Goal: Task Accomplishment & Management: Use online tool/utility

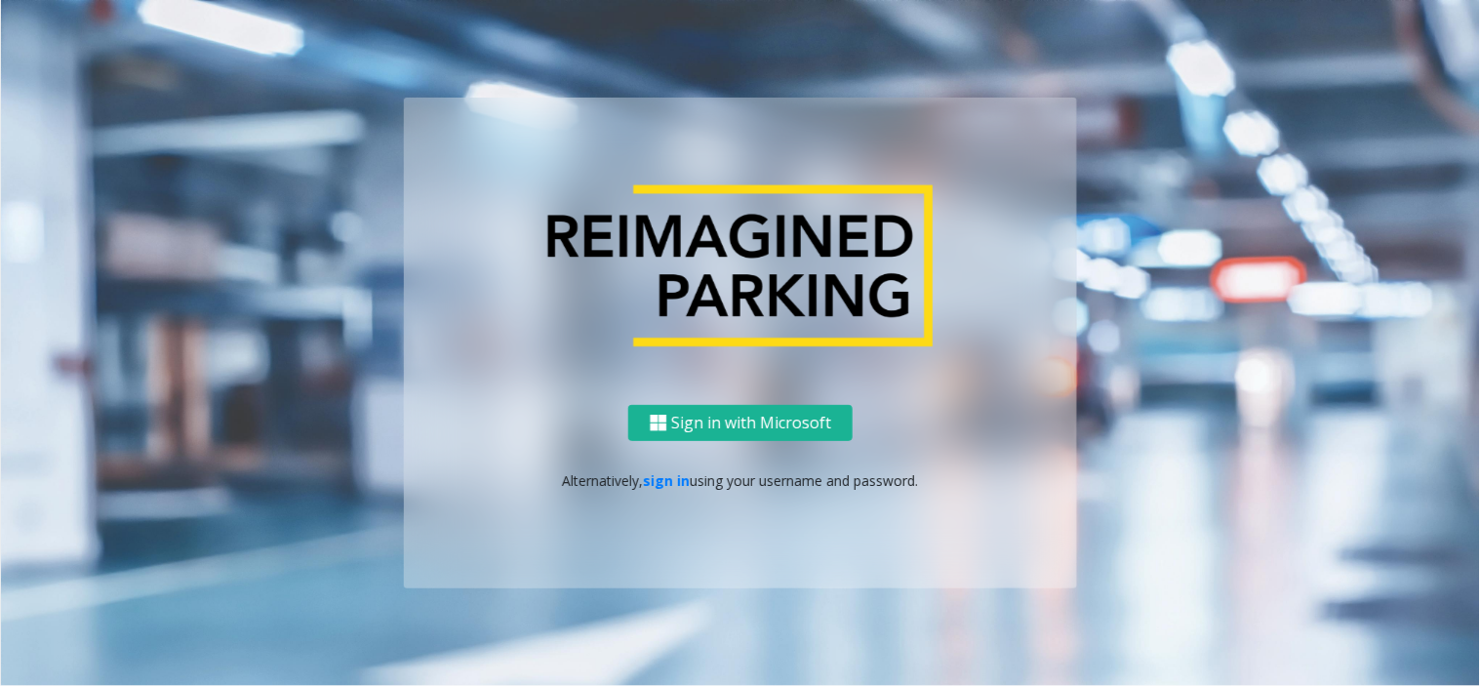
click at [663, 466] on div "Sign in with Microsoft Alternatively, sign in using your username and password." at bounding box center [740, 496] width 673 height 183
click at [673, 480] on link "sign in" at bounding box center [667, 480] width 47 height 19
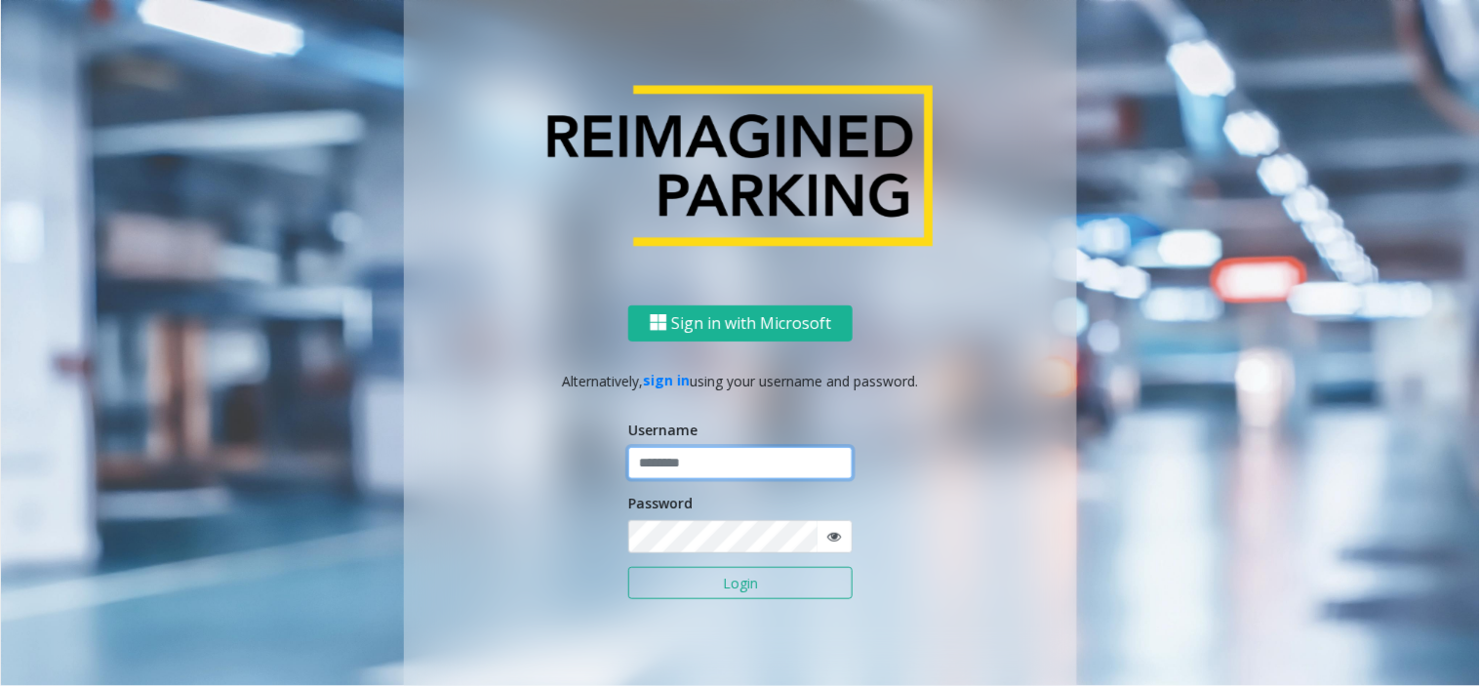
click at [680, 470] on input "text" at bounding box center [740, 463] width 224 height 33
type input "*******"
click at [724, 582] on button "Login" at bounding box center [740, 583] width 224 height 33
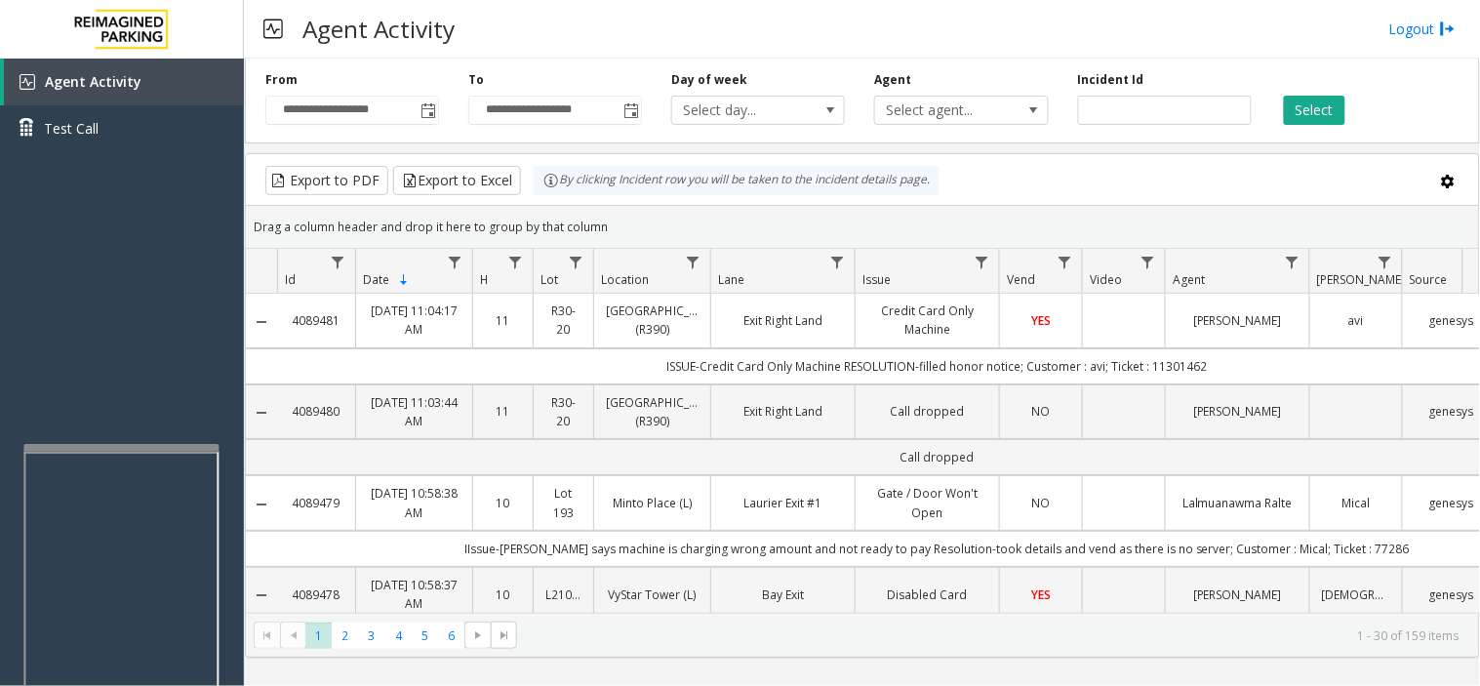
click at [110, 445] on div at bounding box center [120, 448] width 195 height 8
drag, startPoint x: 118, startPoint y: 385, endPoint x: 79, endPoint y: 385, distance: 39.0
click at [79, 385] on div "Agent Activity Test Call" at bounding box center [122, 402] width 244 height 686
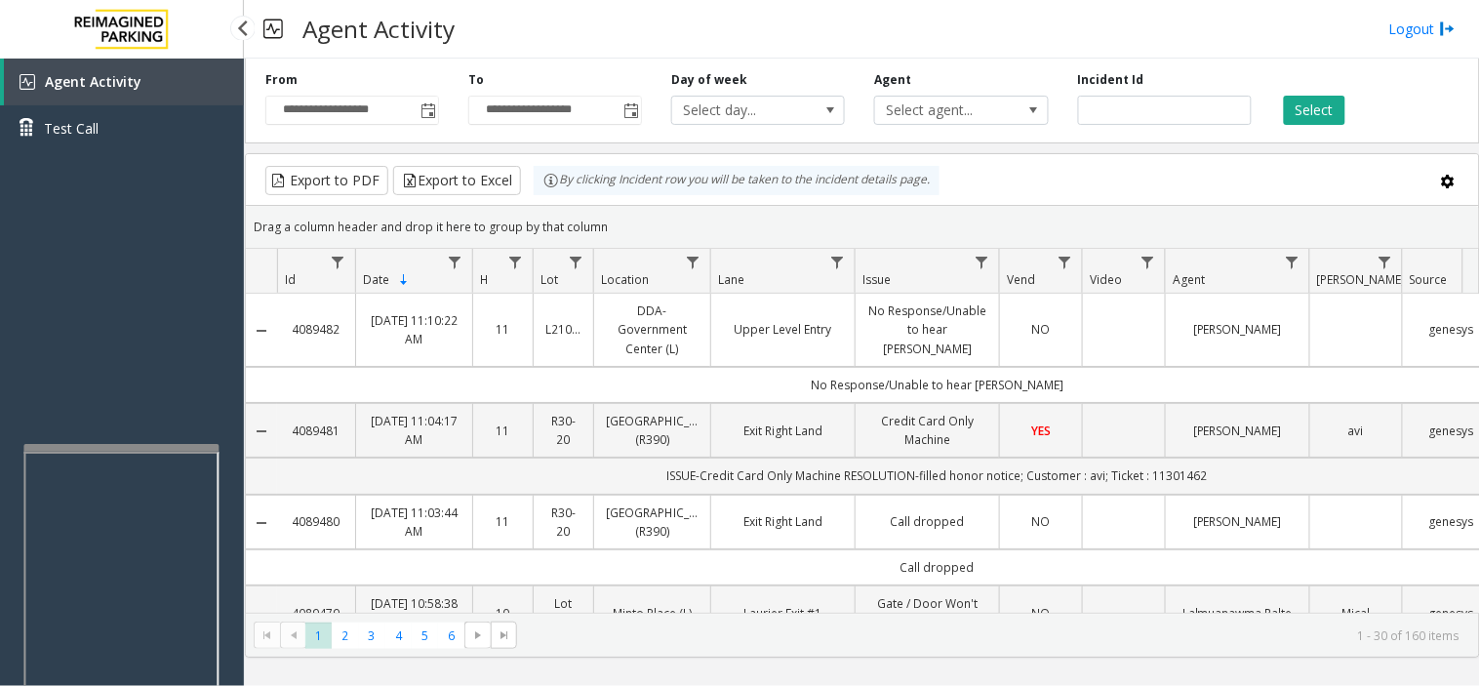
drag, startPoint x: 107, startPoint y: 328, endPoint x: 95, endPoint y: 447, distance: 119.7
click at [47, 363] on div "Agent Activity Test Call" at bounding box center [122, 402] width 244 height 686
drag, startPoint x: 107, startPoint y: 348, endPoint x: 81, endPoint y: 359, distance: 28.4
click at [81, 359] on div "Agent Activity Test Call" at bounding box center [122, 402] width 244 height 686
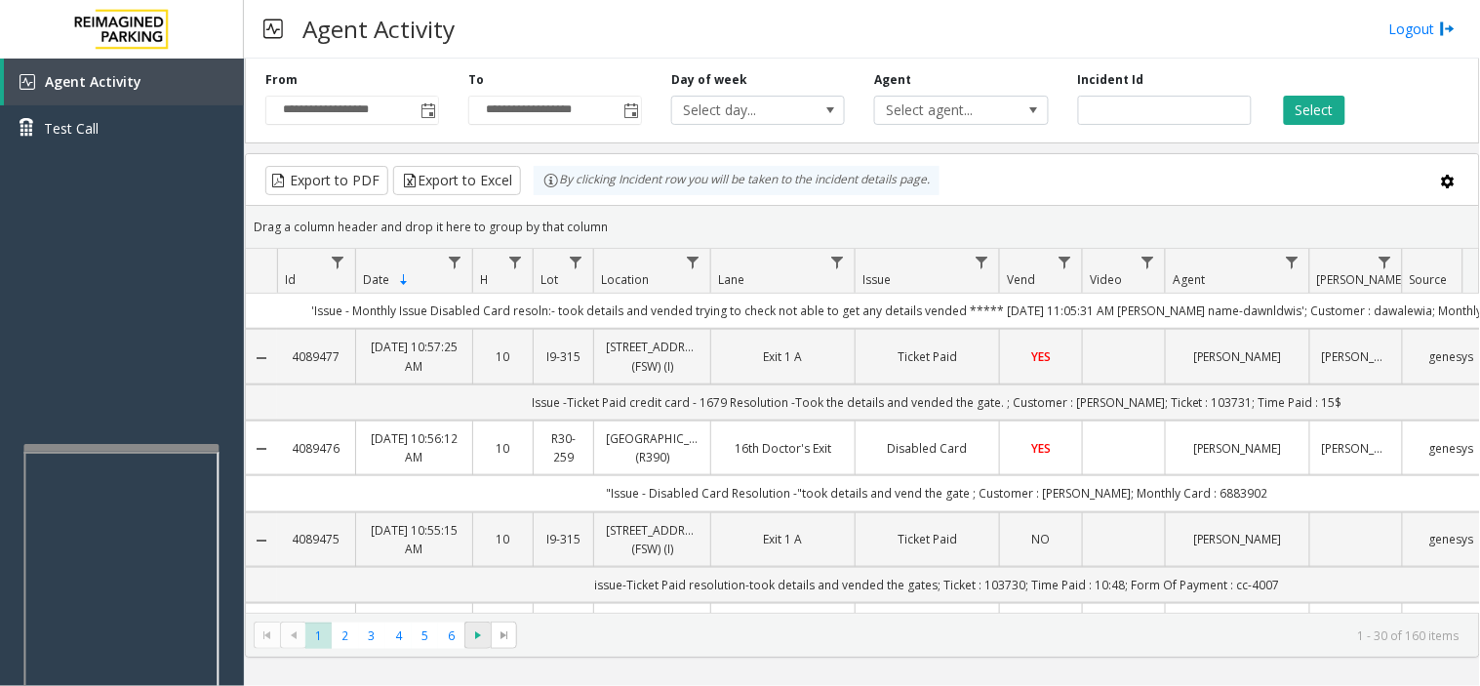
scroll to position [650, 0]
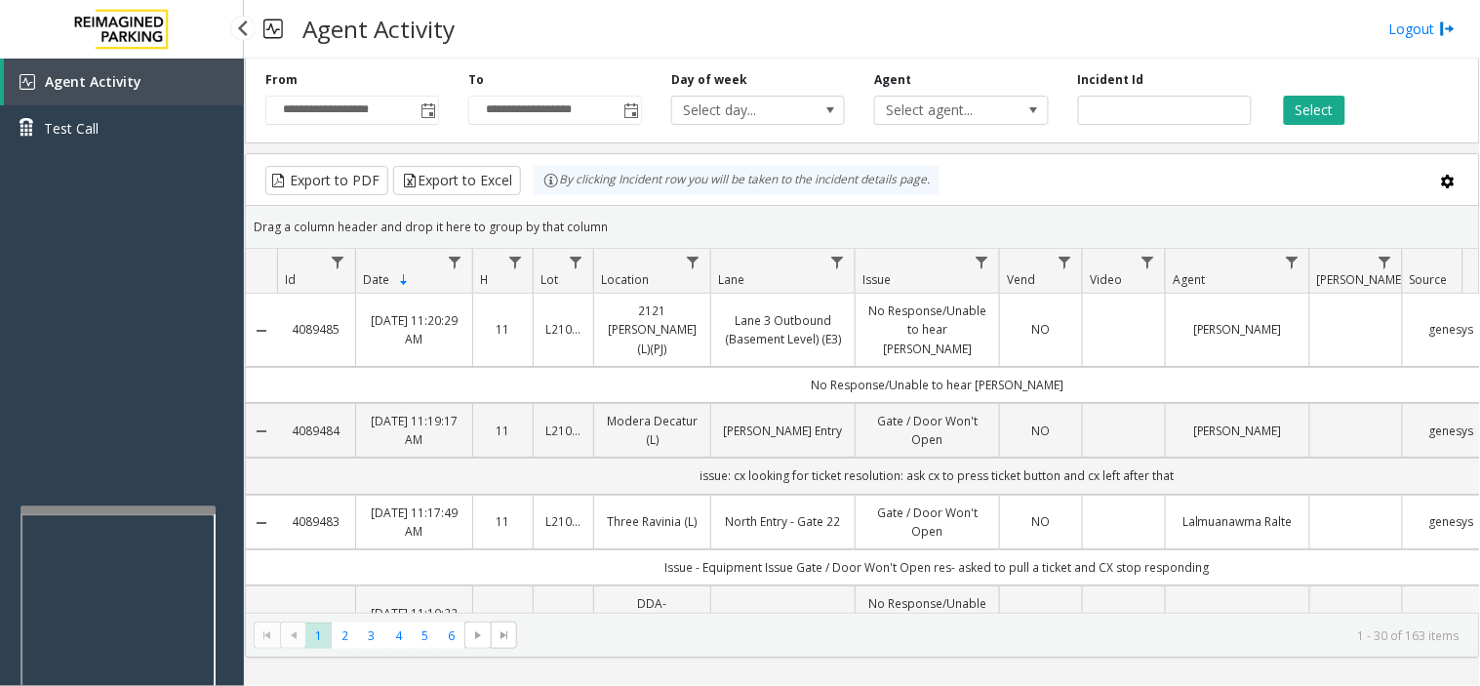
drag, startPoint x: 169, startPoint y: 314, endPoint x: 99, endPoint y: 381, distance: 97.3
click at [99, 381] on div "Agent Activity Test Call" at bounding box center [122, 402] width 244 height 686
drag, startPoint x: 747, startPoint y: 33, endPoint x: 722, endPoint y: 33, distance: 25.4
click at [722, 33] on div "Agent Activity Logout" at bounding box center [862, 29] width 1236 height 59
drag, startPoint x: 717, startPoint y: 31, endPoint x: 705, endPoint y: 31, distance: 11.7
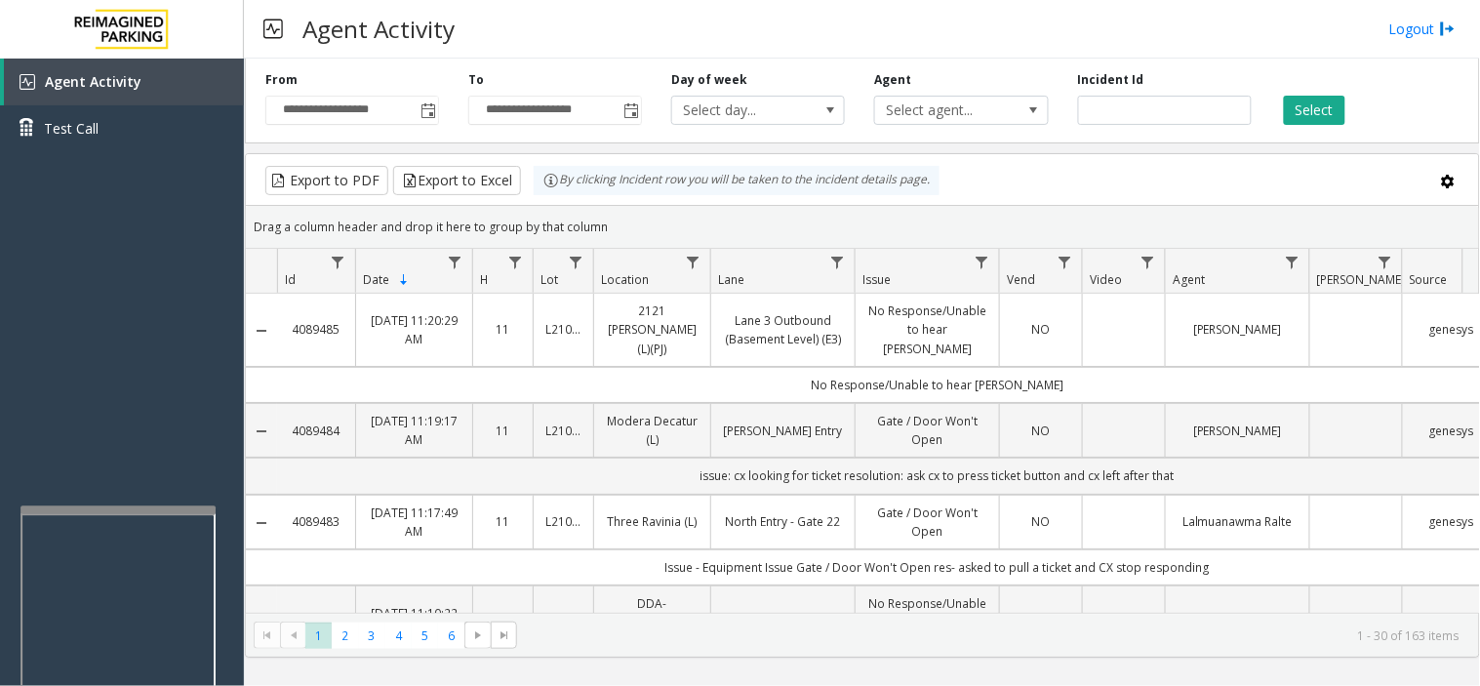
drag, startPoint x: 705, startPoint y: 31, endPoint x: 649, endPoint y: 23, distance: 57.1
click at [649, 23] on div "Agent Activity Logout" at bounding box center [862, 29] width 1236 height 59
click at [712, 183] on div "By clicking Incident row you will be taken to the incident details page." at bounding box center [737, 180] width 406 height 29
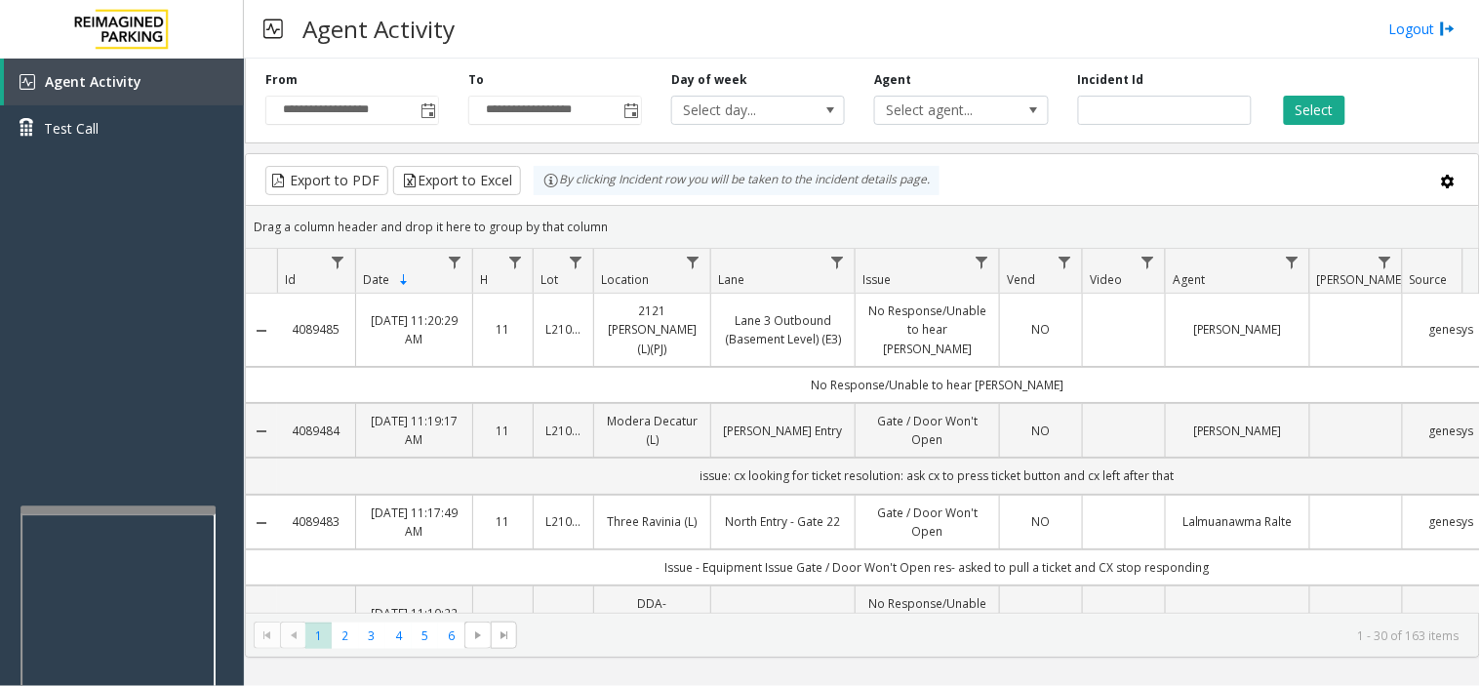
click at [712, 212] on div "Drag a column header and drop it here to group by that column" at bounding box center [862, 227] width 1233 height 34
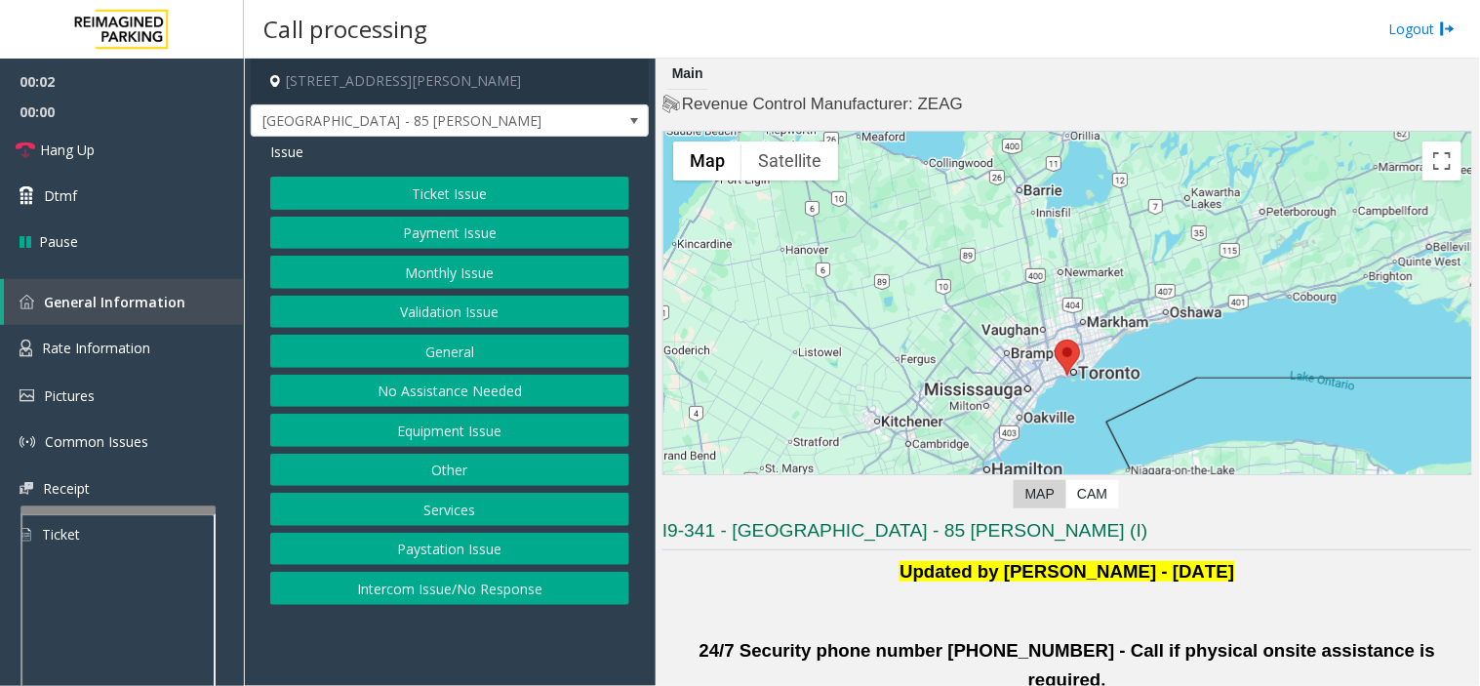
drag, startPoint x: 546, startPoint y: 628, endPoint x: 612, endPoint y: 612, distance: 67.4
click at [527, 628] on app-call-processing-form "85 Hanna Avenue, Toronto, ON Liberty Village - 85 Hanna Issue Ticket Issue Paym…" at bounding box center [450, 372] width 412 height 627
click at [423, 308] on button "Validation Issue" at bounding box center [449, 312] width 359 height 33
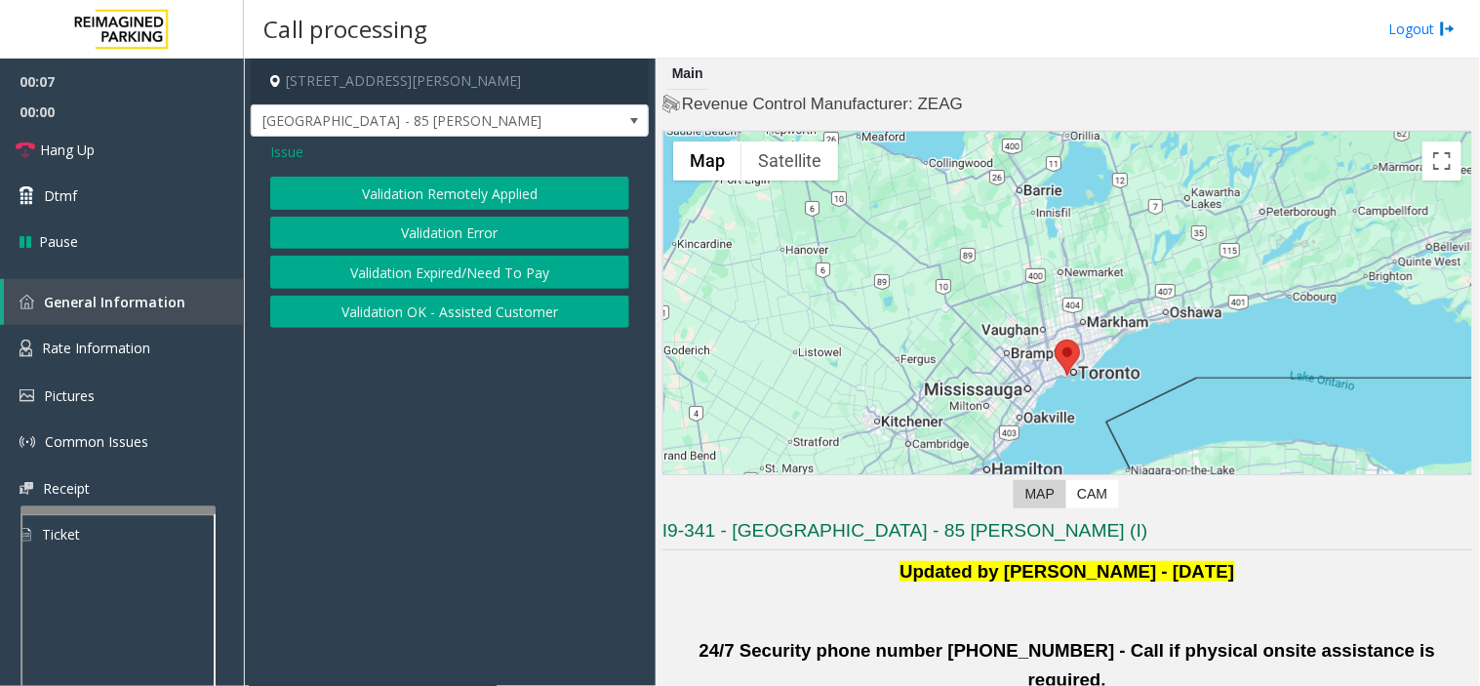
click at [419, 219] on button "Validation Error" at bounding box center [449, 233] width 359 height 33
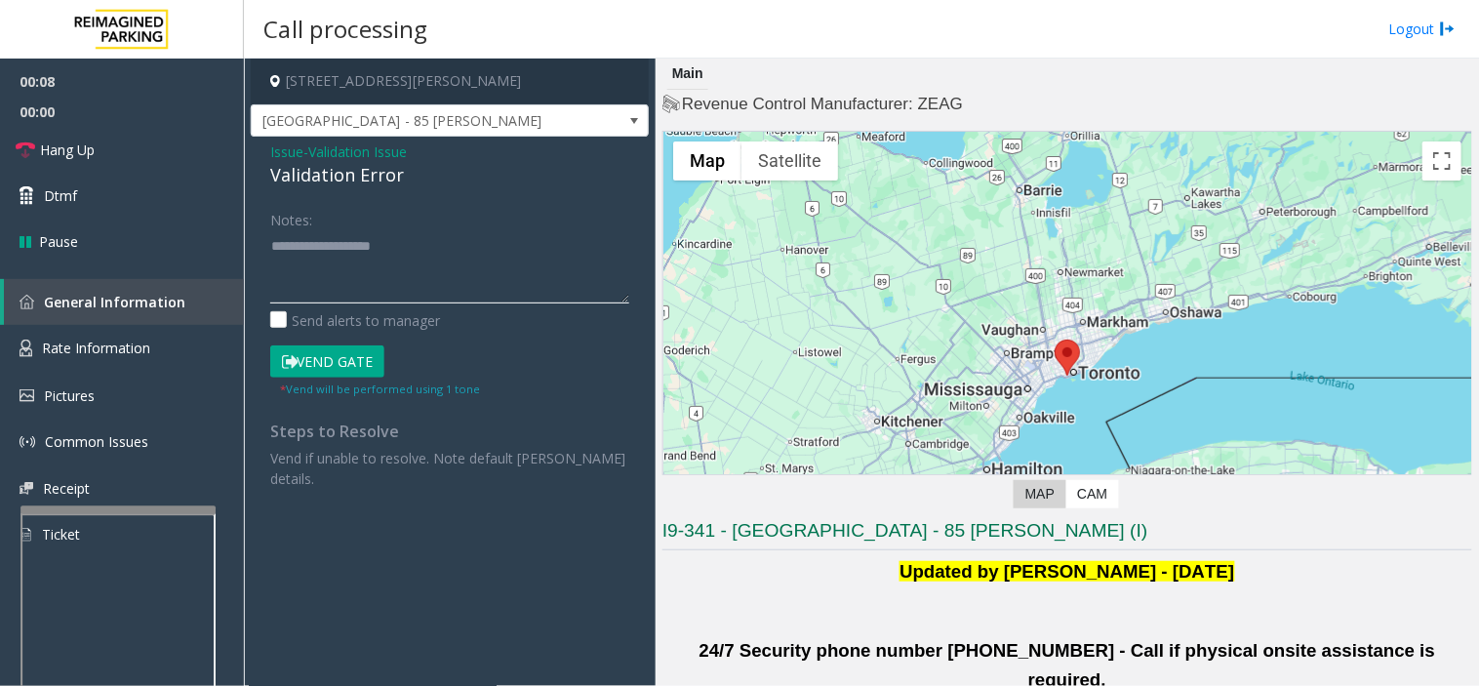
click at [366, 266] on textarea at bounding box center [449, 266] width 359 height 73
paste textarea "**********"
click at [339, 182] on div "Validation Error" at bounding box center [449, 175] width 359 height 26
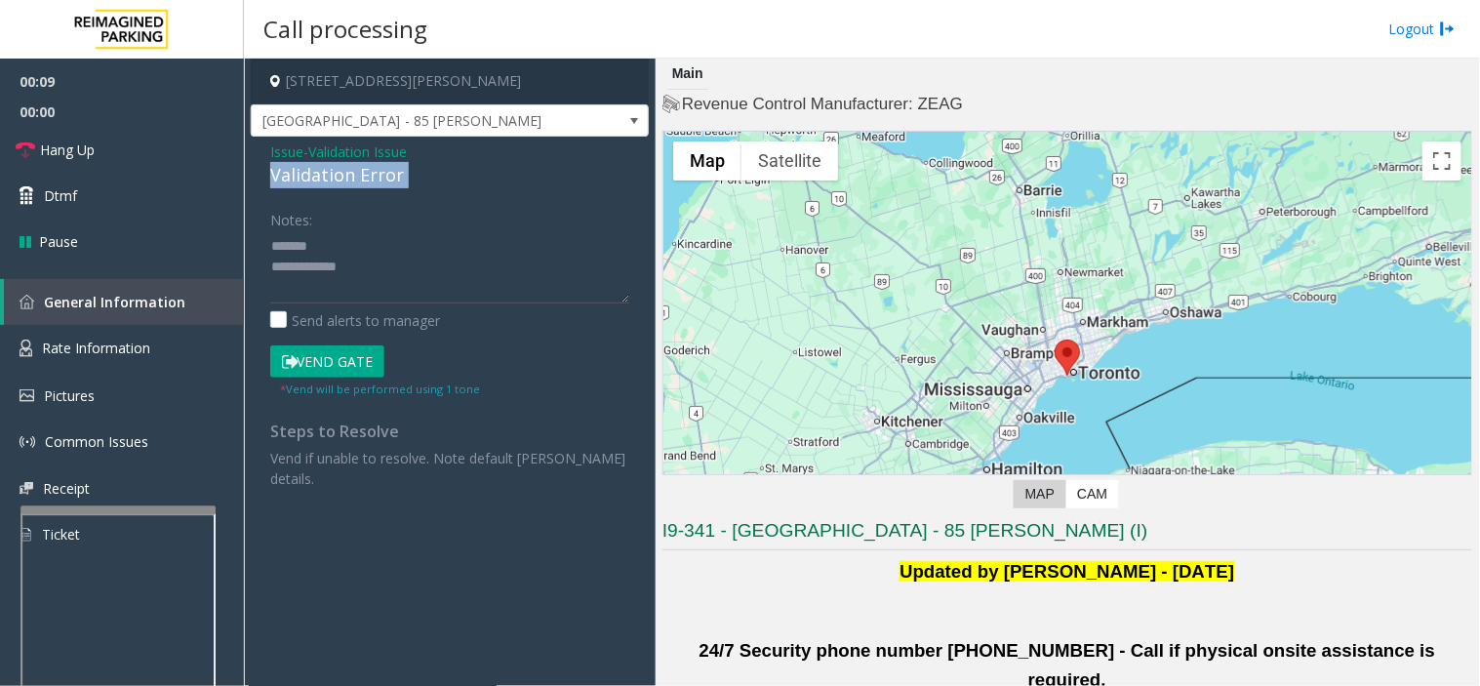
click at [339, 182] on div "Validation Error" at bounding box center [449, 175] width 359 height 26
copy div "Validation Error"
click at [353, 241] on textarea at bounding box center [449, 266] width 359 height 73
paste textarea "**********"
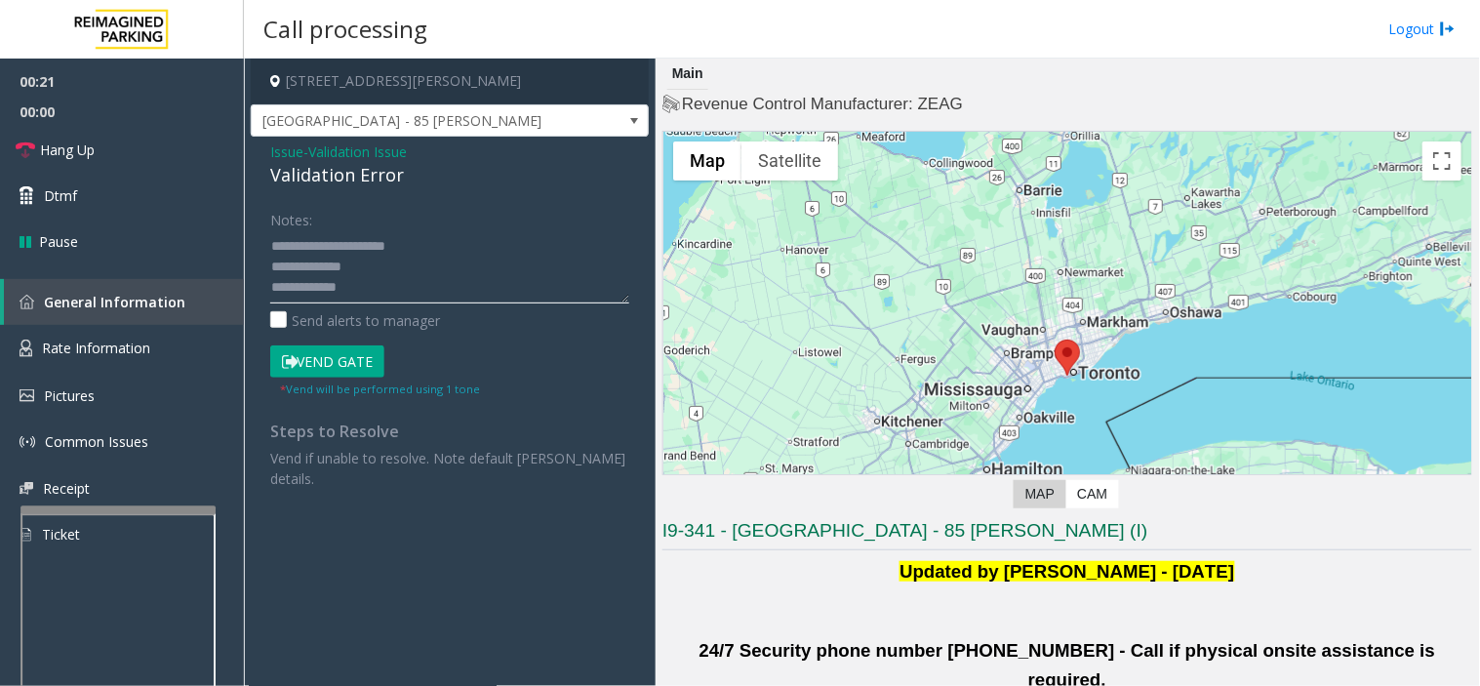
click at [403, 289] on textarea at bounding box center [449, 266] width 359 height 73
click at [334, 373] on button "Vend Gate" at bounding box center [327, 361] width 114 height 33
click at [365, 283] on textarea at bounding box center [449, 266] width 359 height 73
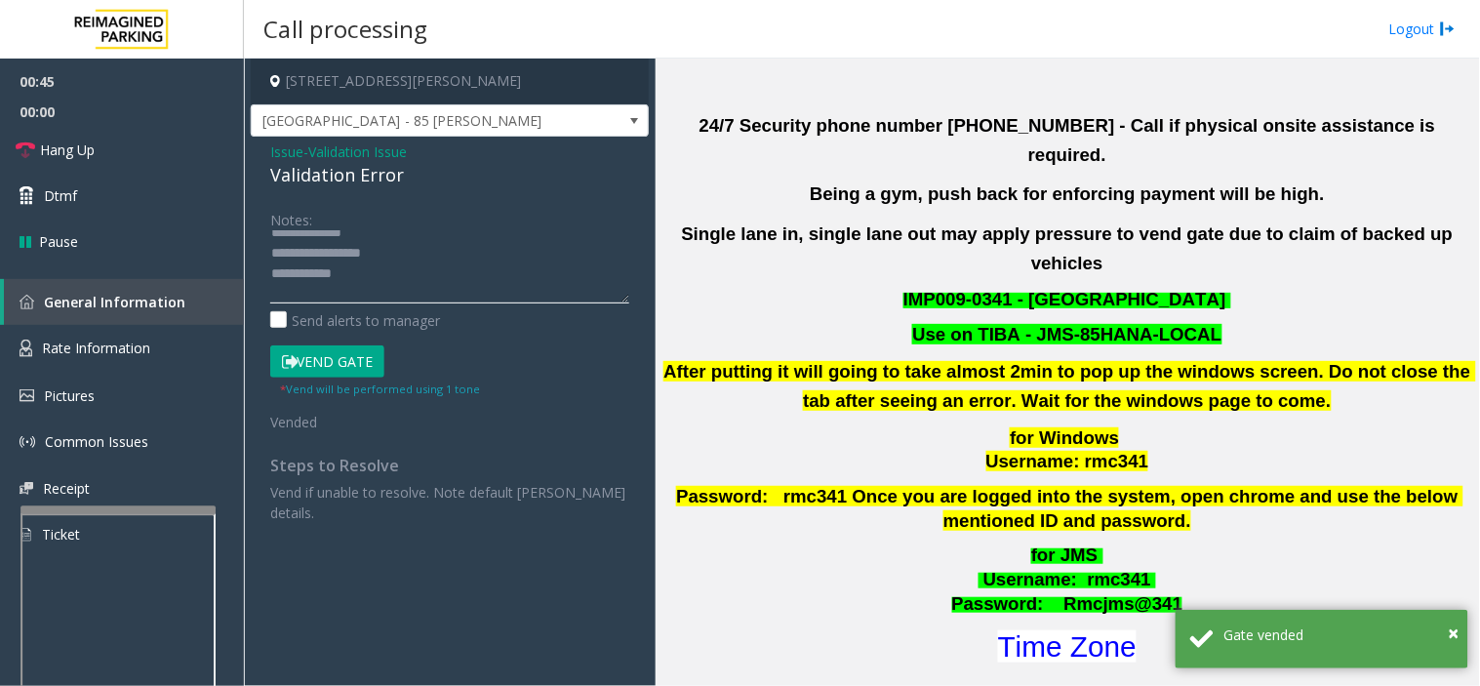
scroll to position [650, 0]
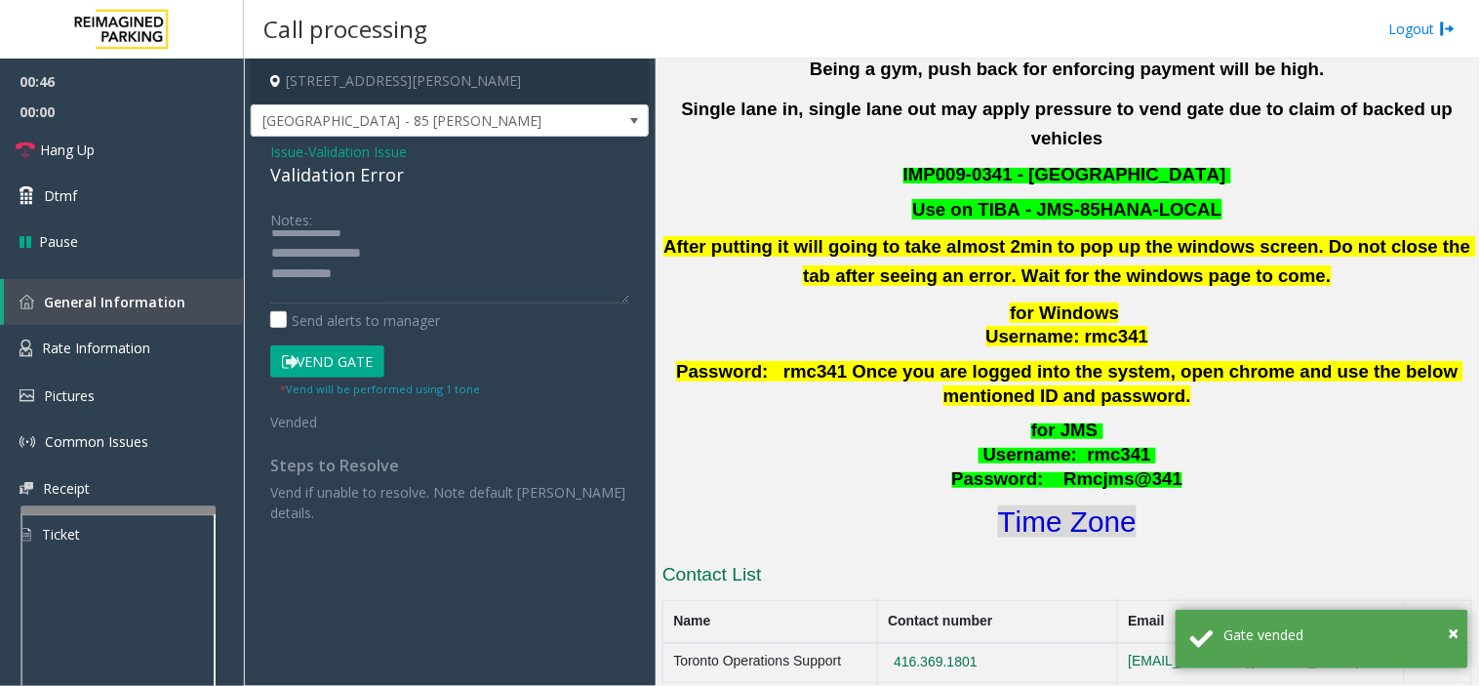
click at [1065, 505] on font "Time Zone" at bounding box center [1067, 521] width 139 height 32
click at [299, 290] on textarea at bounding box center [449, 266] width 359 height 73
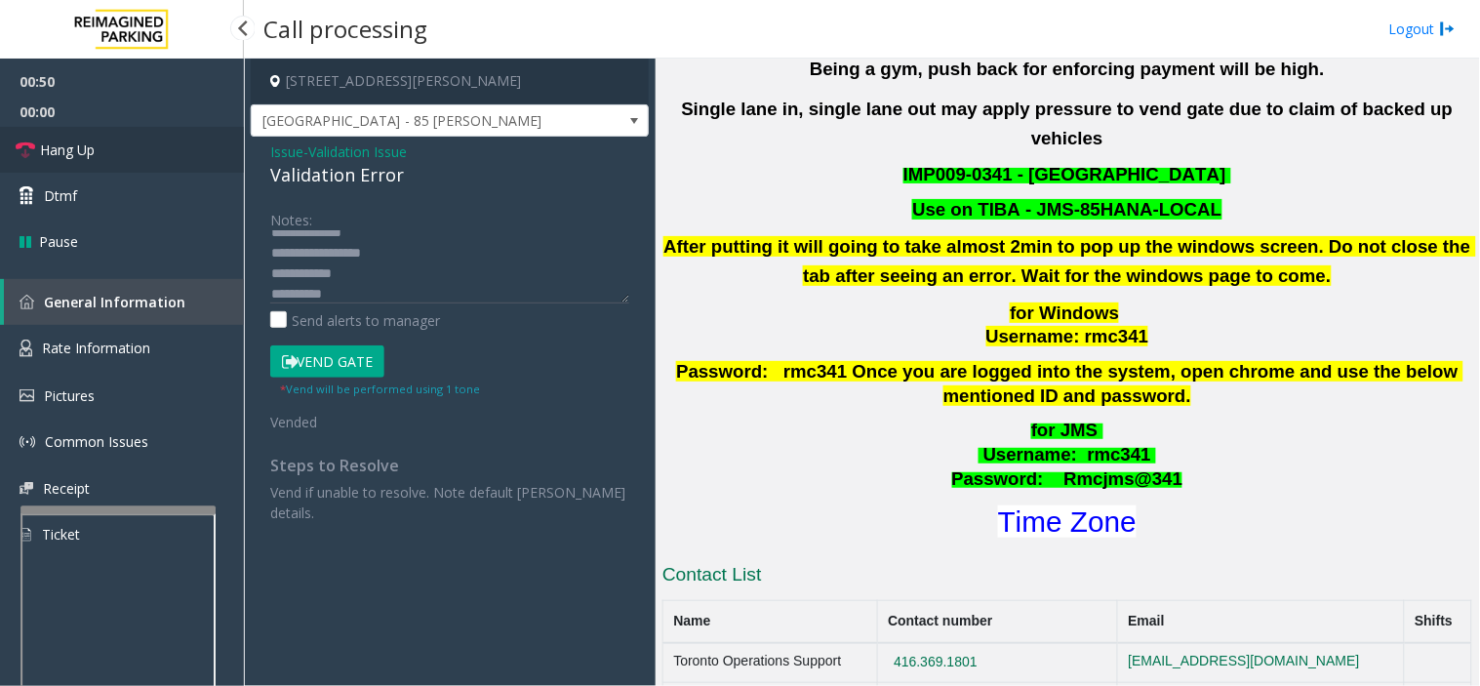
click at [103, 137] on link "Hang Up" at bounding box center [122, 150] width 244 height 46
click at [432, 298] on textarea at bounding box center [449, 266] width 359 height 73
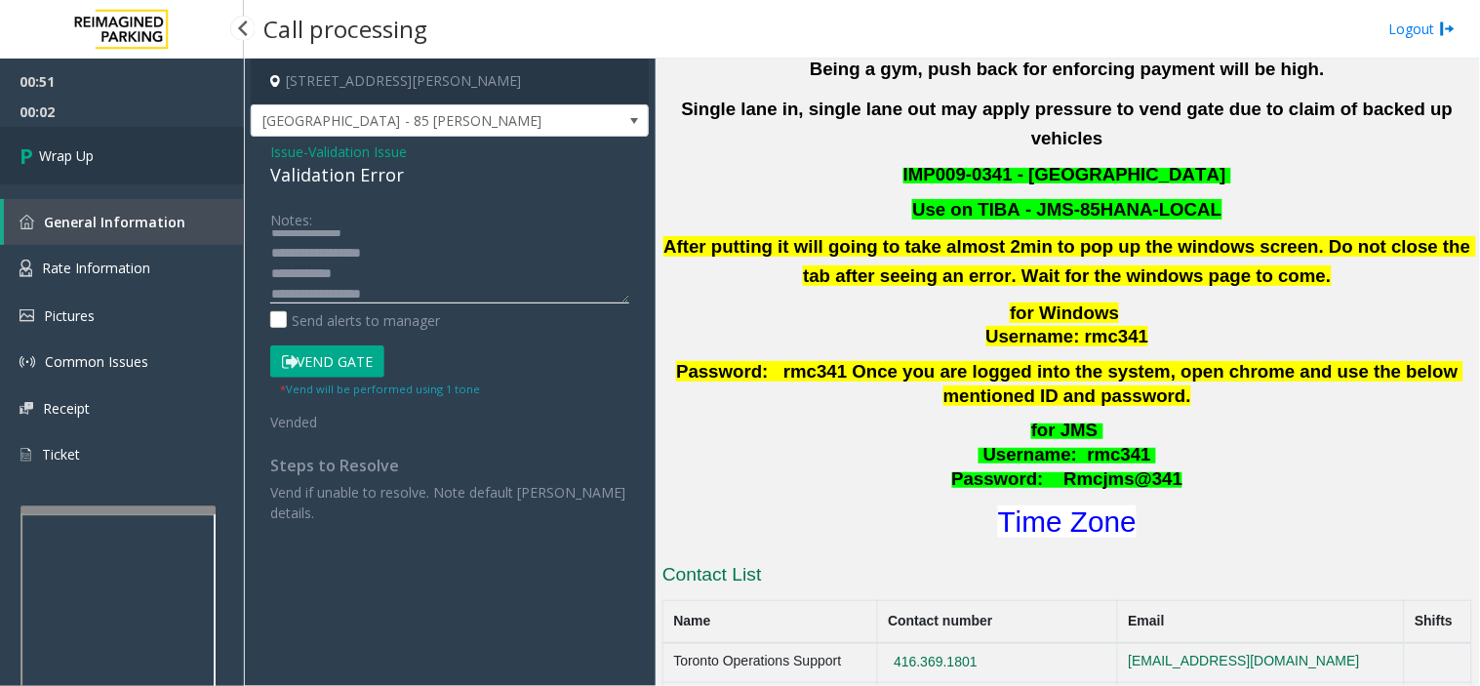
type textarea "**********"
click at [173, 153] on link "Wrap Up" at bounding box center [122, 156] width 244 height 58
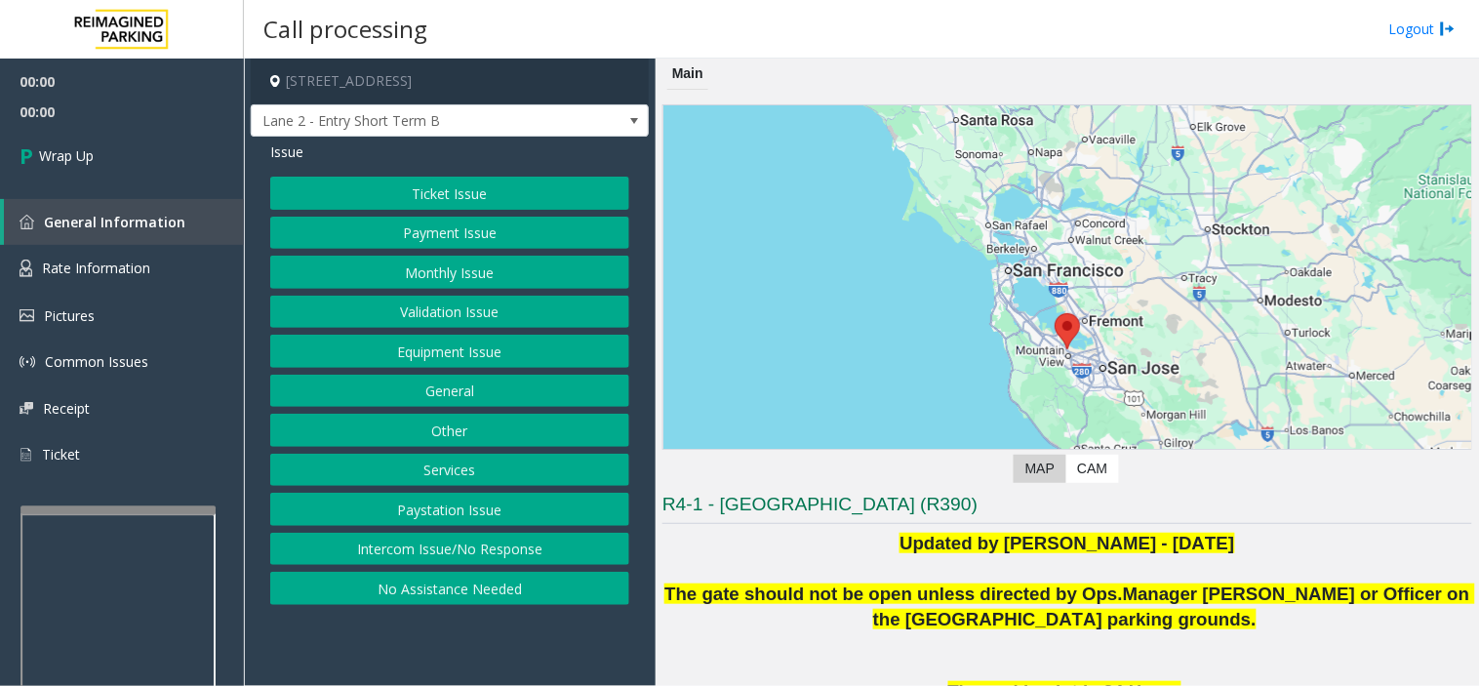
click at [408, 558] on button "Intercom Issue/No Response" at bounding box center [449, 549] width 359 height 33
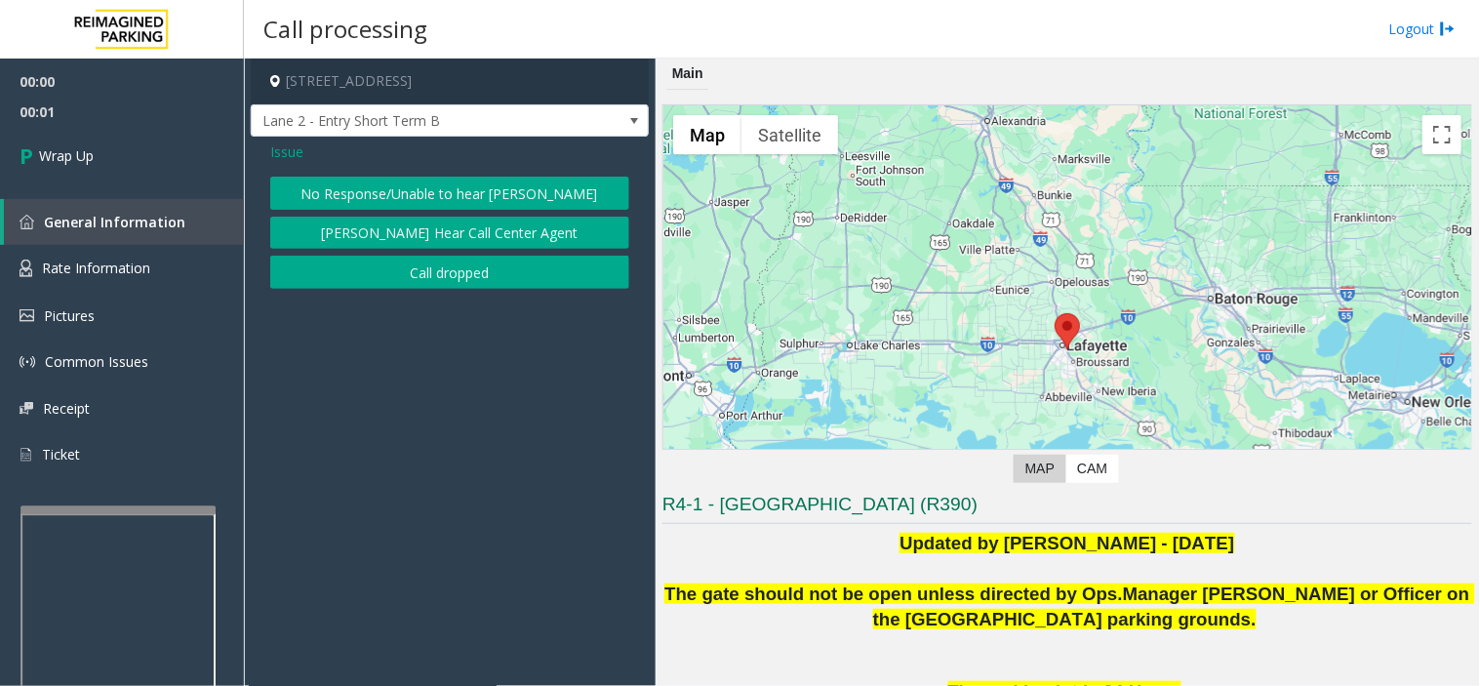
click at [387, 277] on button "Call dropped" at bounding box center [449, 272] width 359 height 33
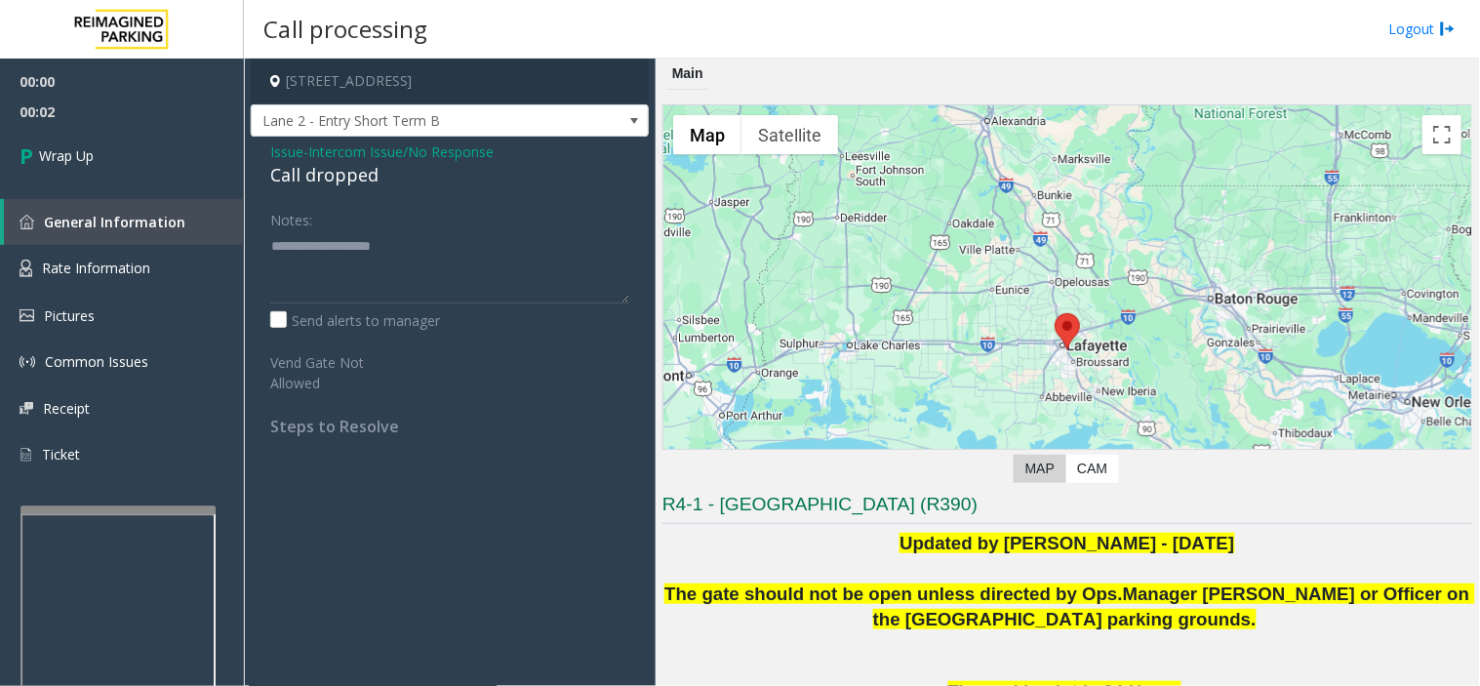
click at [339, 174] on div "Call dropped" at bounding box center [449, 175] width 359 height 26
drag, startPoint x: 339, startPoint y: 174, endPoint x: 371, endPoint y: 314, distance: 144.1
click at [339, 179] on div "Call dropped" at bounding box center [449, 175] width 359 height 26
copy div "Call dropped"
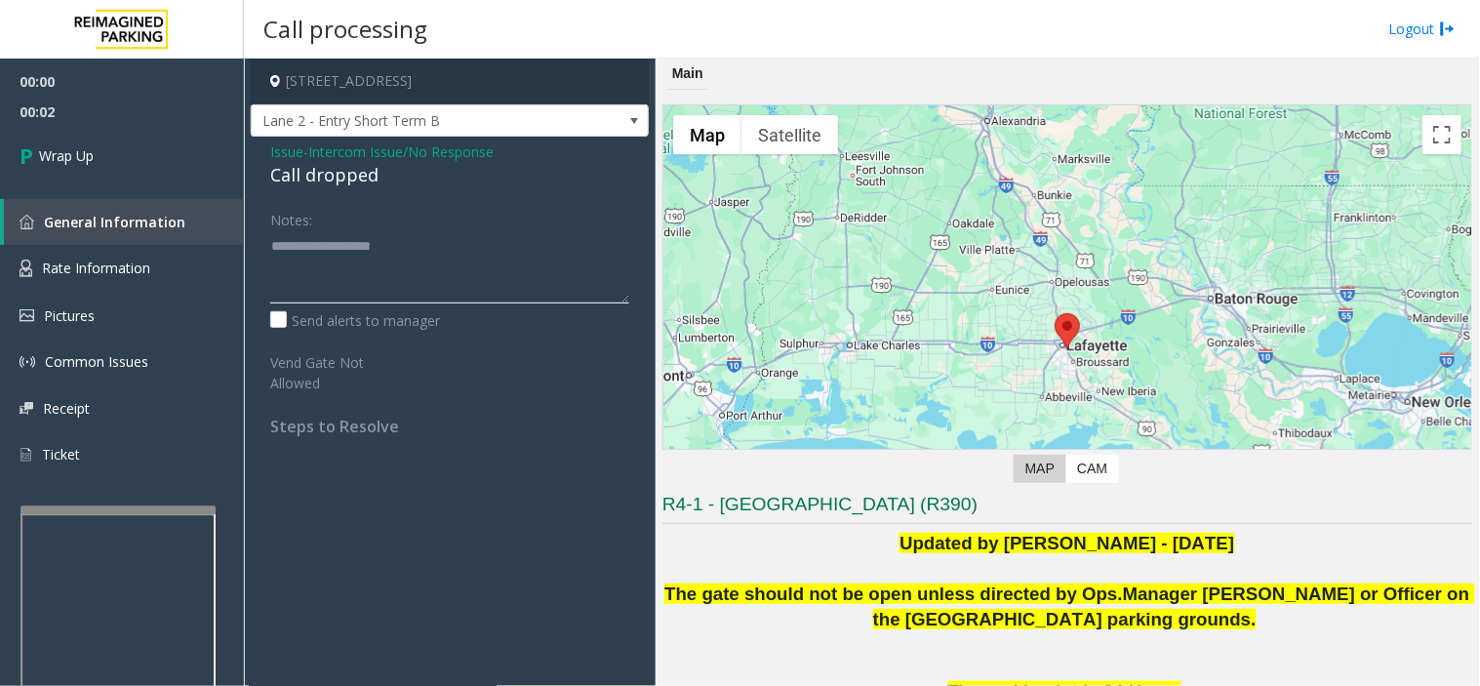
paste textarea "**********"
click at [376, 288] on textarea at bounding box center [449, 266] width 359 height 73
type textarea "**********"
click at [173, 135] on link "Wrap Up" at bounding box center [122, 156] width 244 height 58
